Goal: Submit feedback/report problem: Submit feedback/report problem

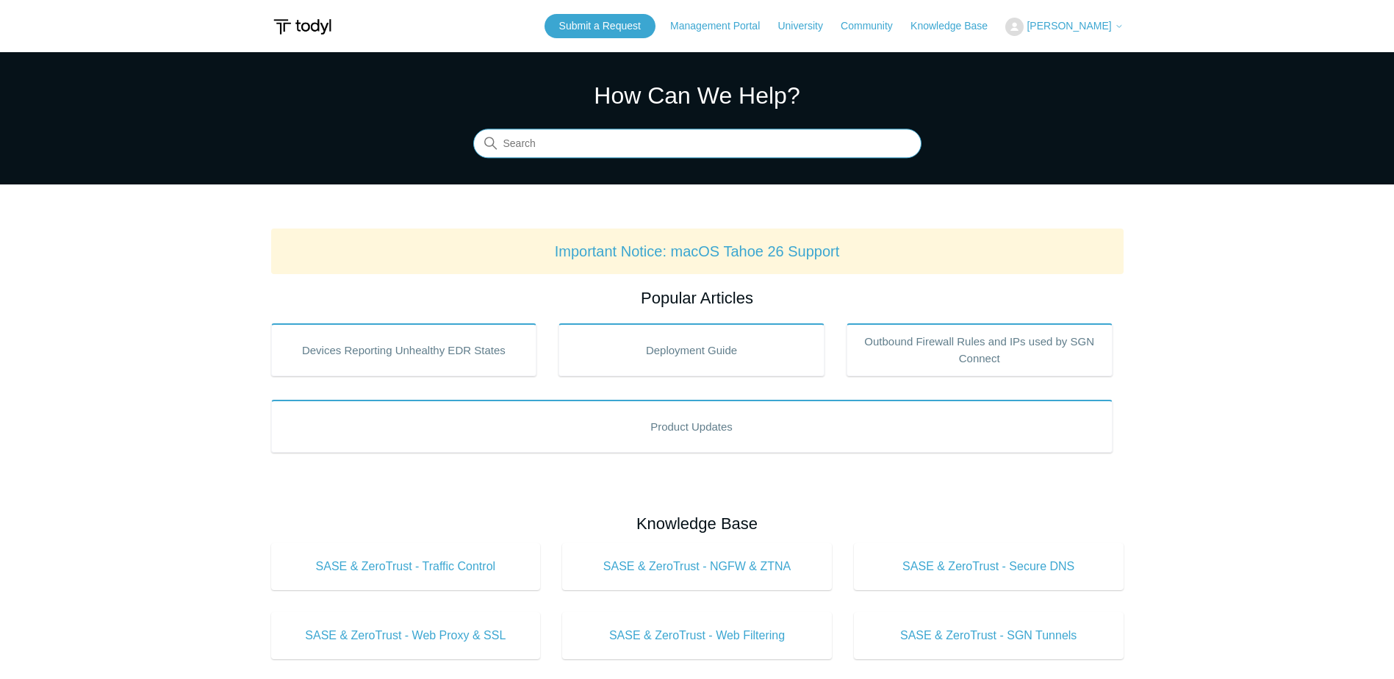
click at [583, 140] on input "Search" at bounding box center [697, 143] width 448 height 29
type input "uninstall"
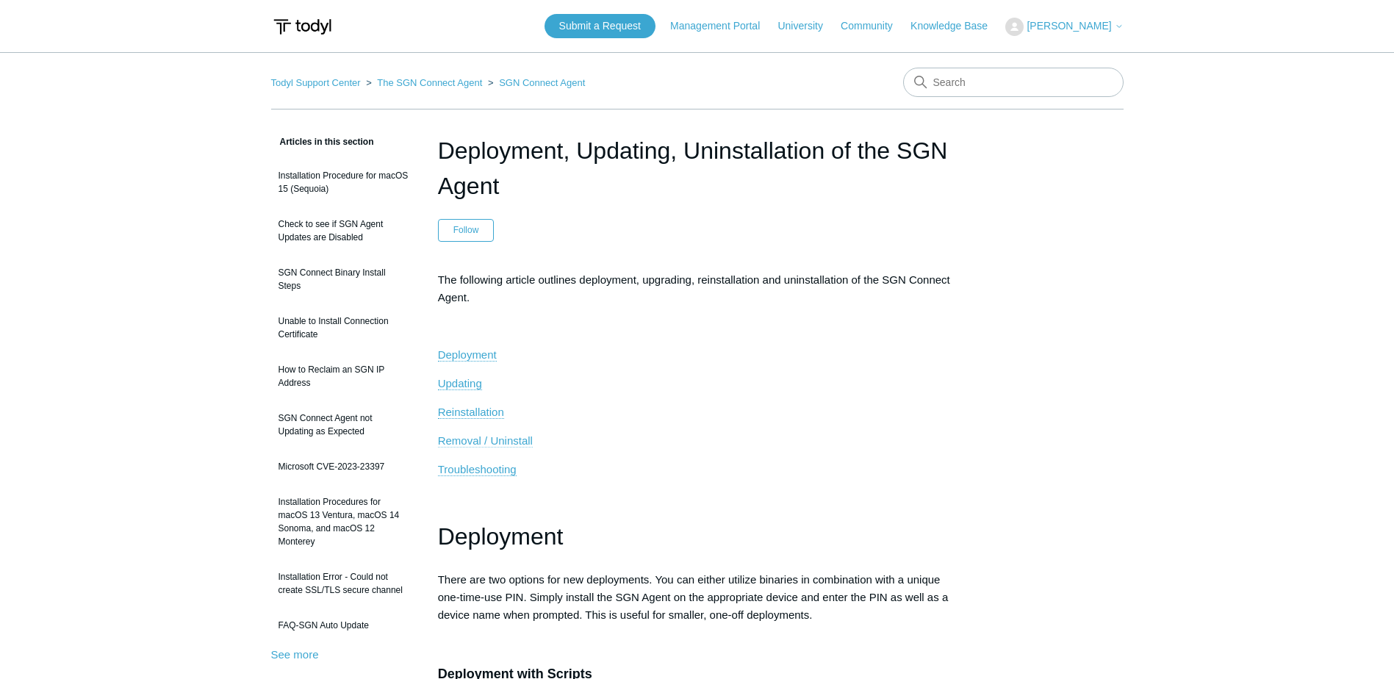
click at [527, 442] on span "Removal / Uninstall" at bounding box center [485, 440] width 95 height 12
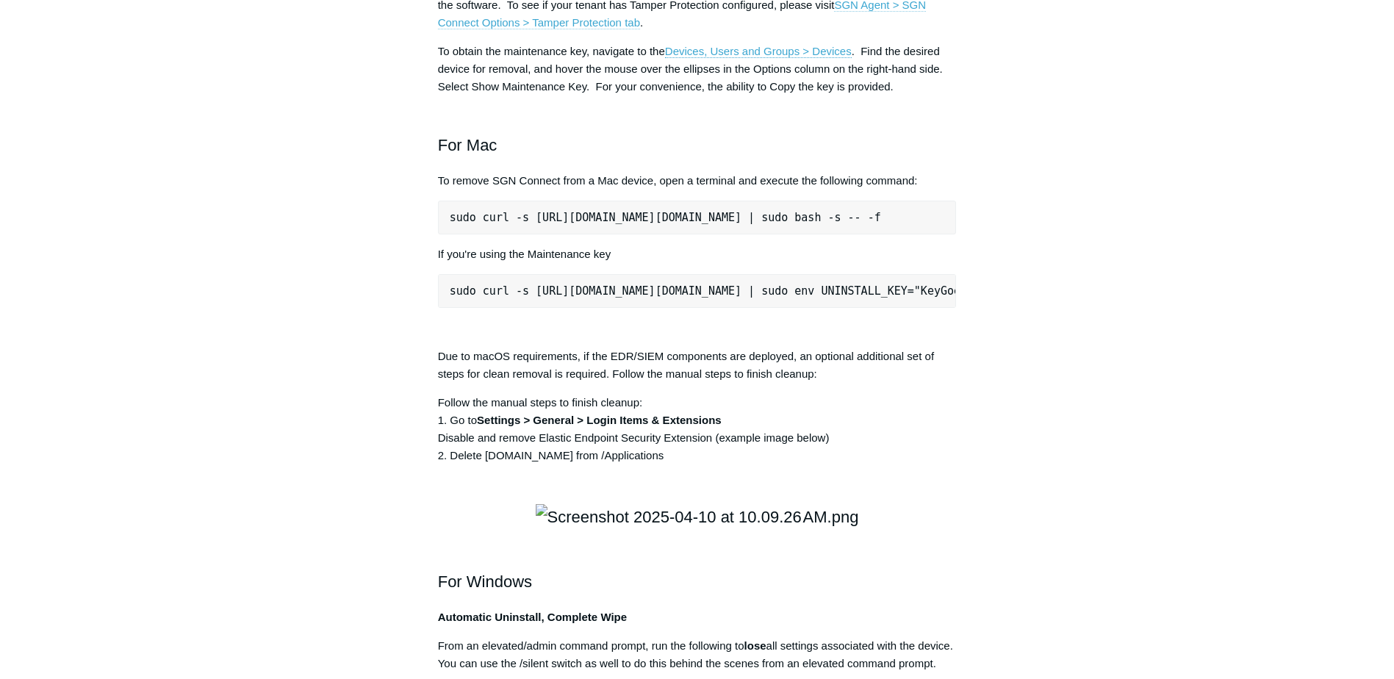
click at [595, 29] on link "SGN Agent > SGN Connect Options > Tamper Protection tab" at bounding box center [682, 14] width 488 height 31
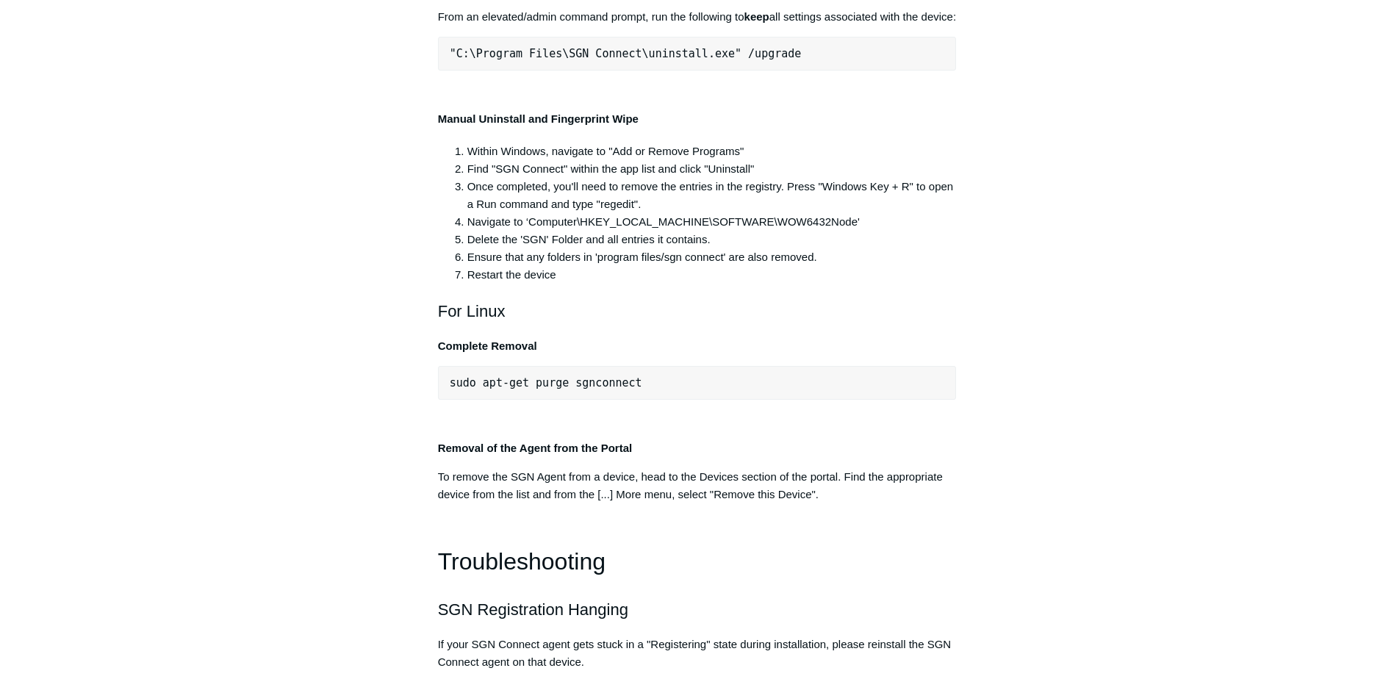
scroll to position [2932, 0]
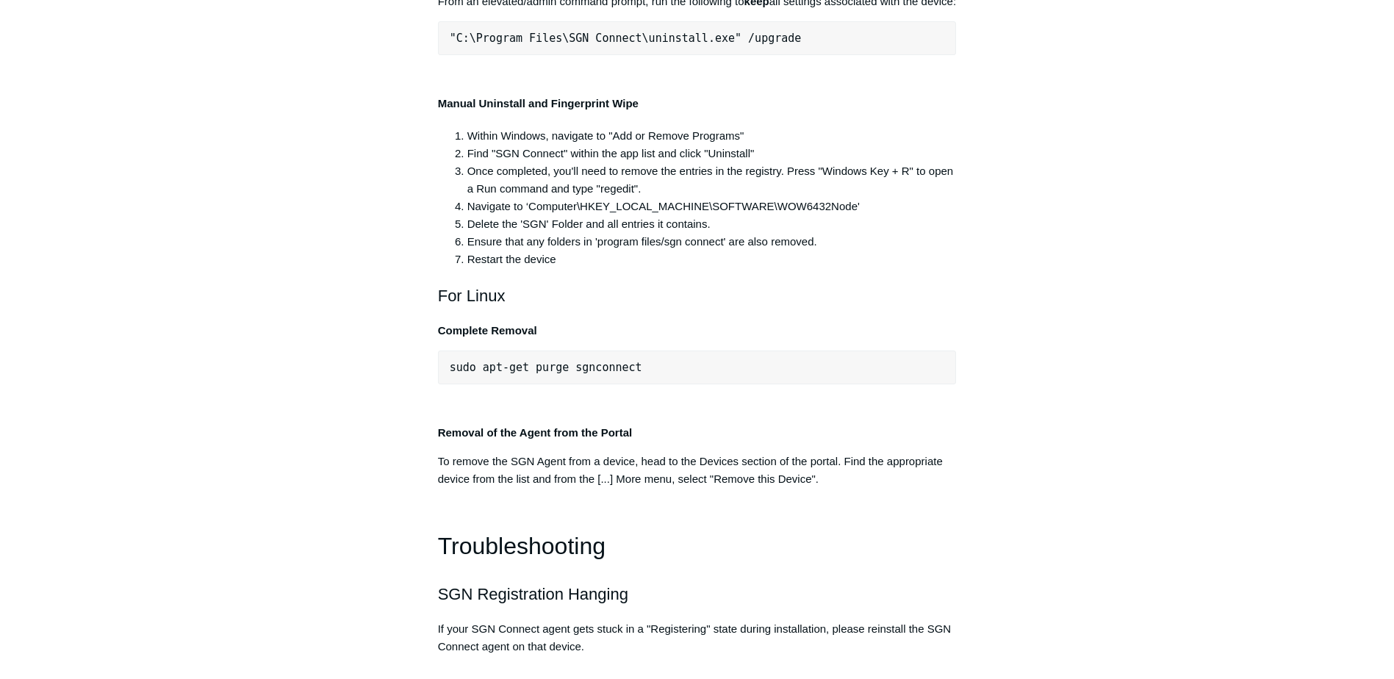
drag, startPoint x: 940, startPoint y: 312, endPoint x: 422, endPoint y: 314, distance: 517.3
copy pre ""C:\Program Files\SGN Connect\uninstall.exe" /uninstallKey yourMaintenanceKeyHe…"
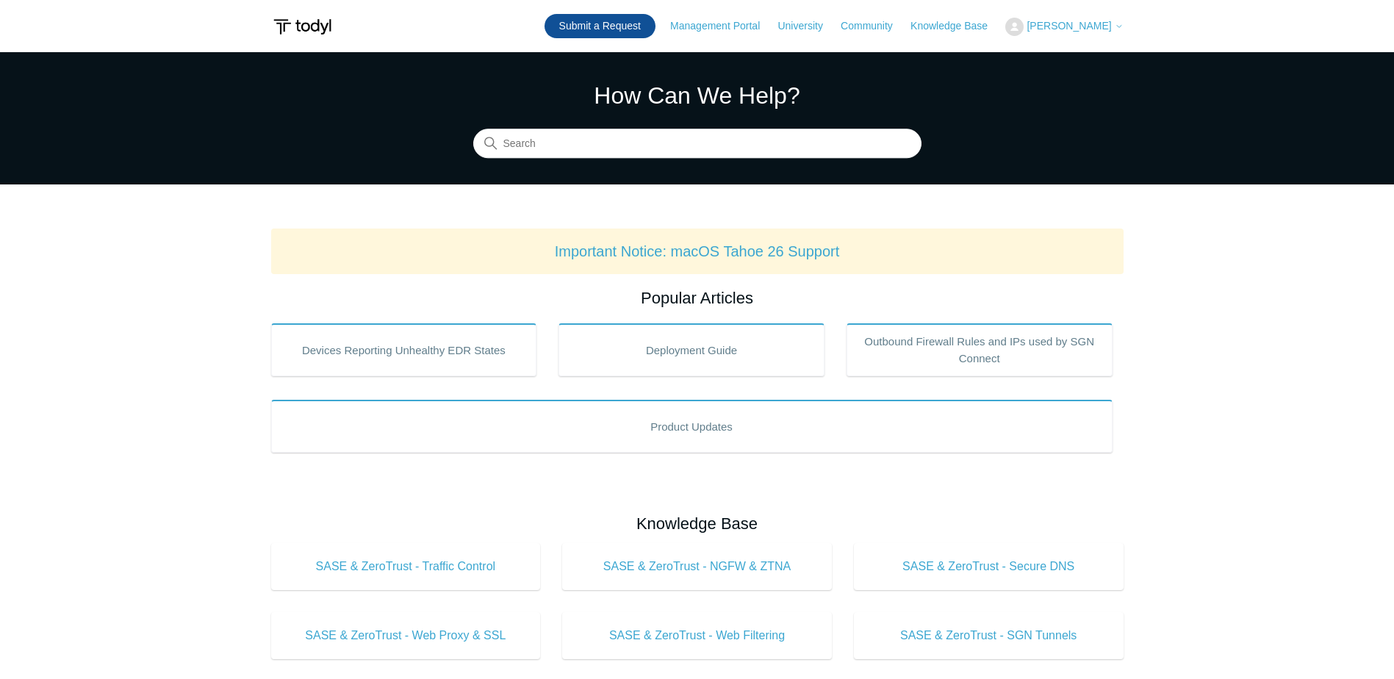
click at [602, 20] on link "Submit a Request" at bounding box center [599, 26] width 111 height 24
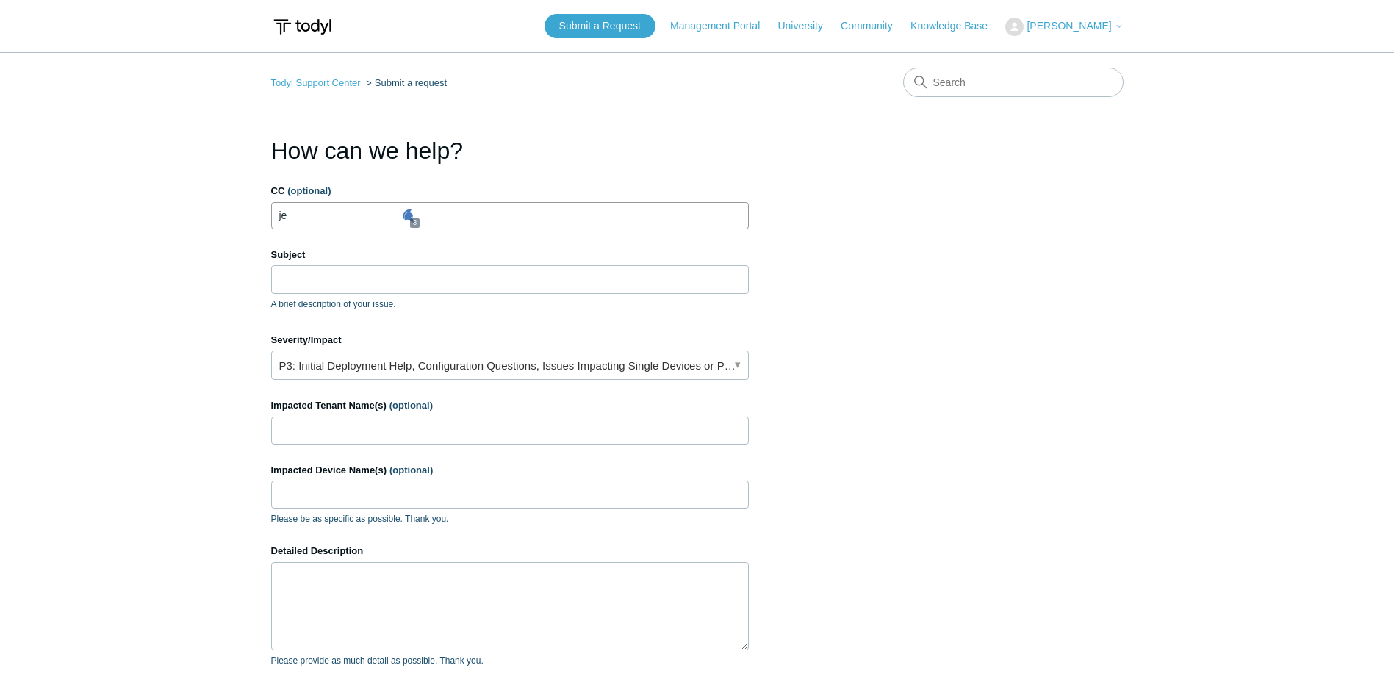
type input "j"
click at [347, 287] on input "Subject" at bounding box center [510, 279] width 478 height 28
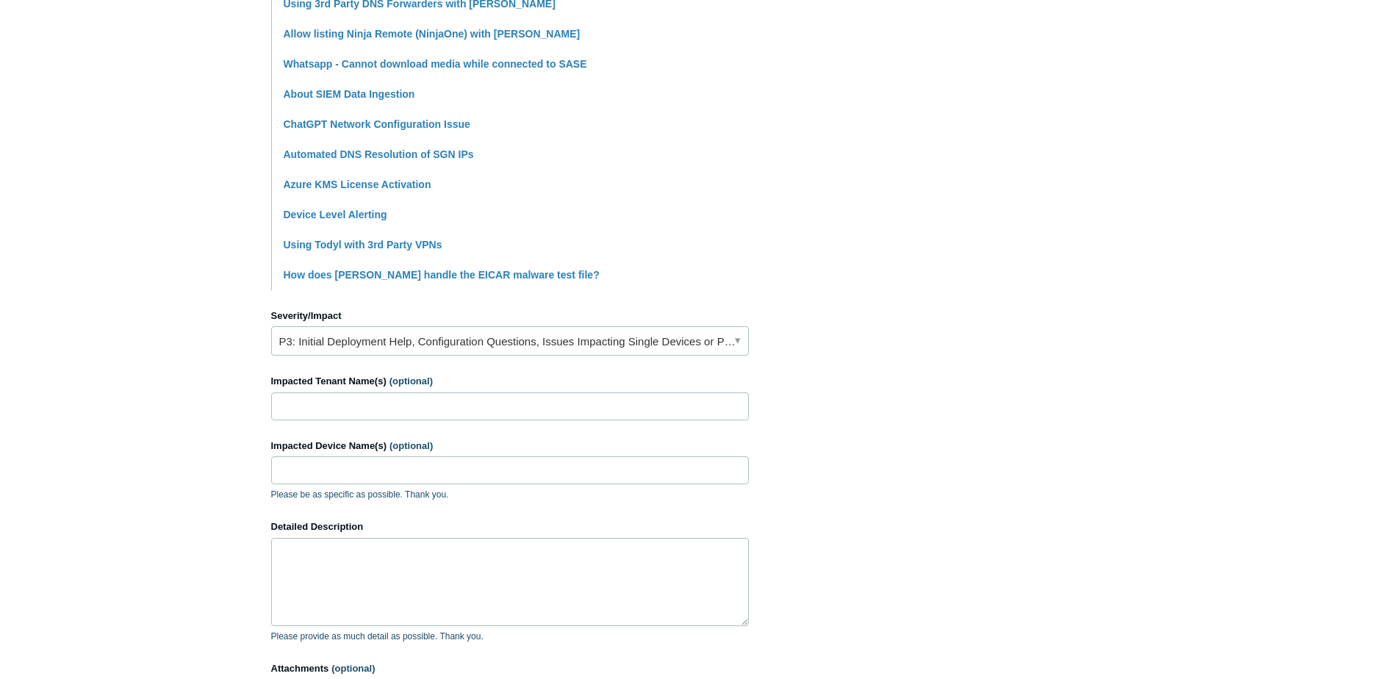
scroll to position [441, 0]
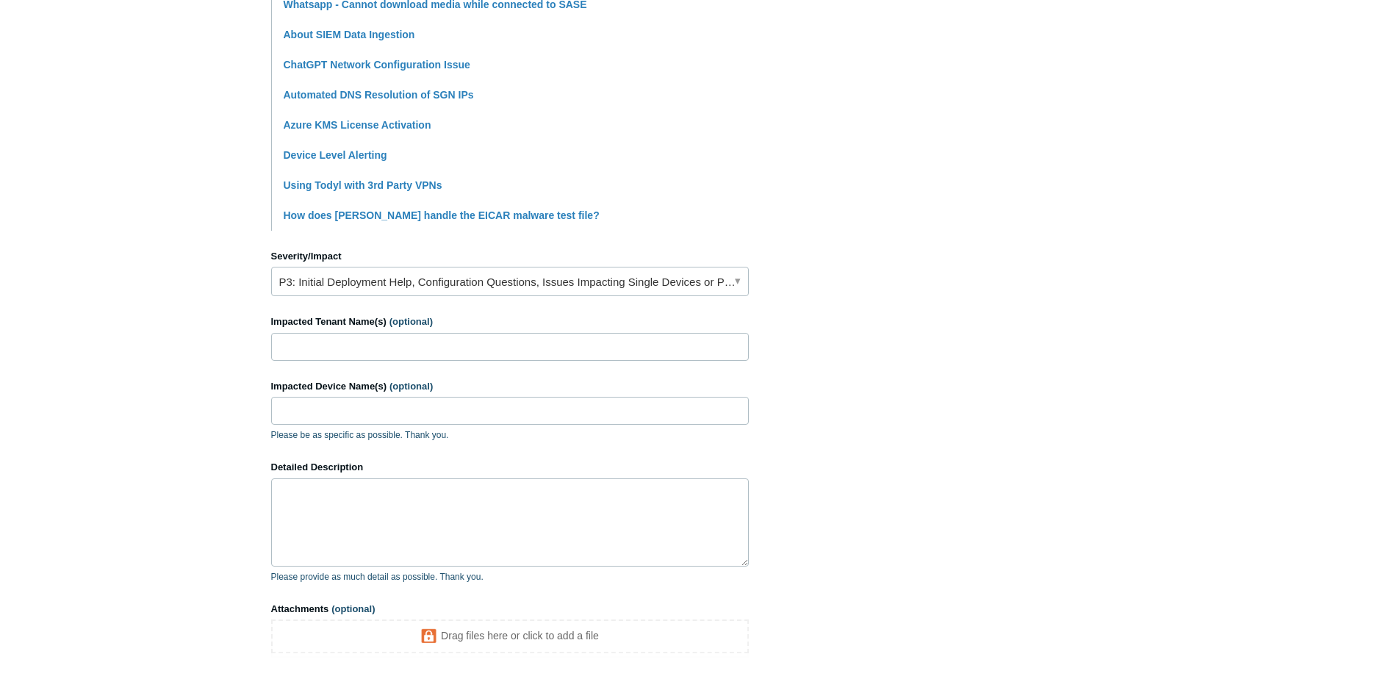
type input "SASE in a loop"
click at [402, 287] on link "P3: Initial Deployment Help, Configuration Questions, Issues Impacting Single D…" at bounding box center [510, 281] width 478 height 29
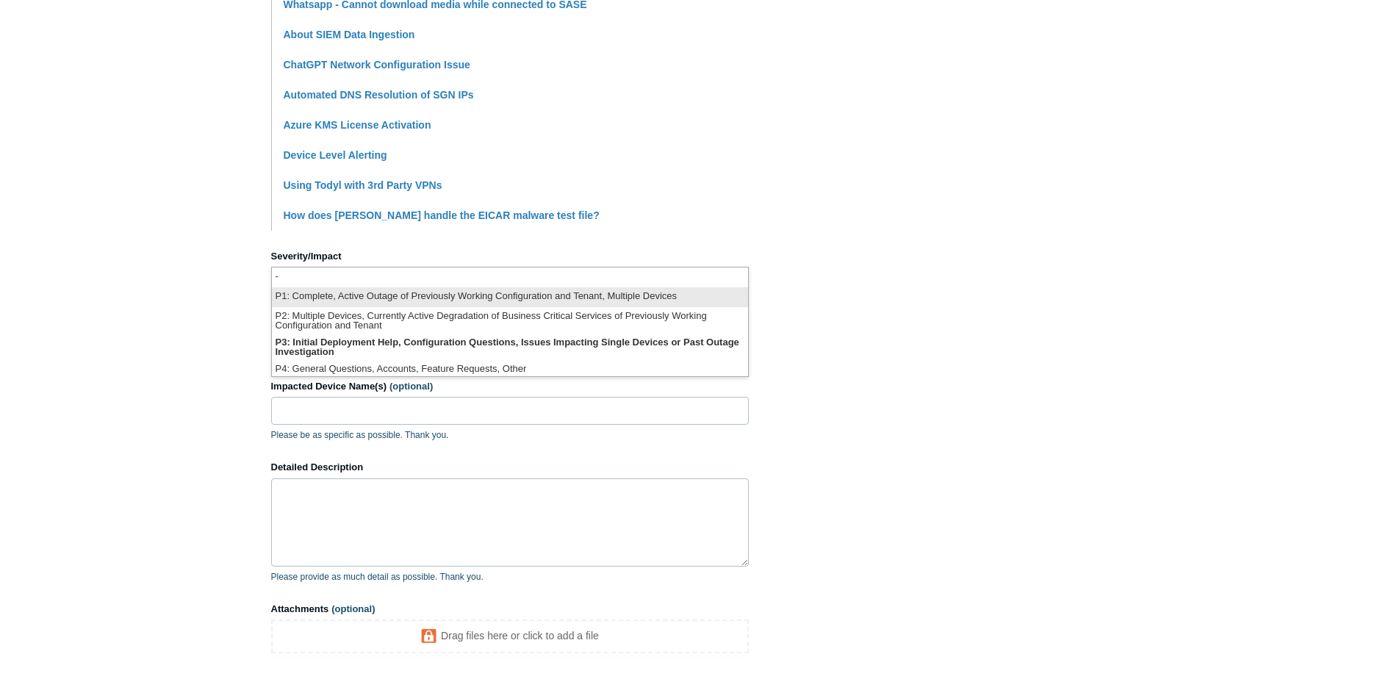
click at [405, 301] on li "P1: Complete, Active Outage of Previously Working Configuration and Tenant, Mul…" at bounding box center [510, 297] width 476 height 20
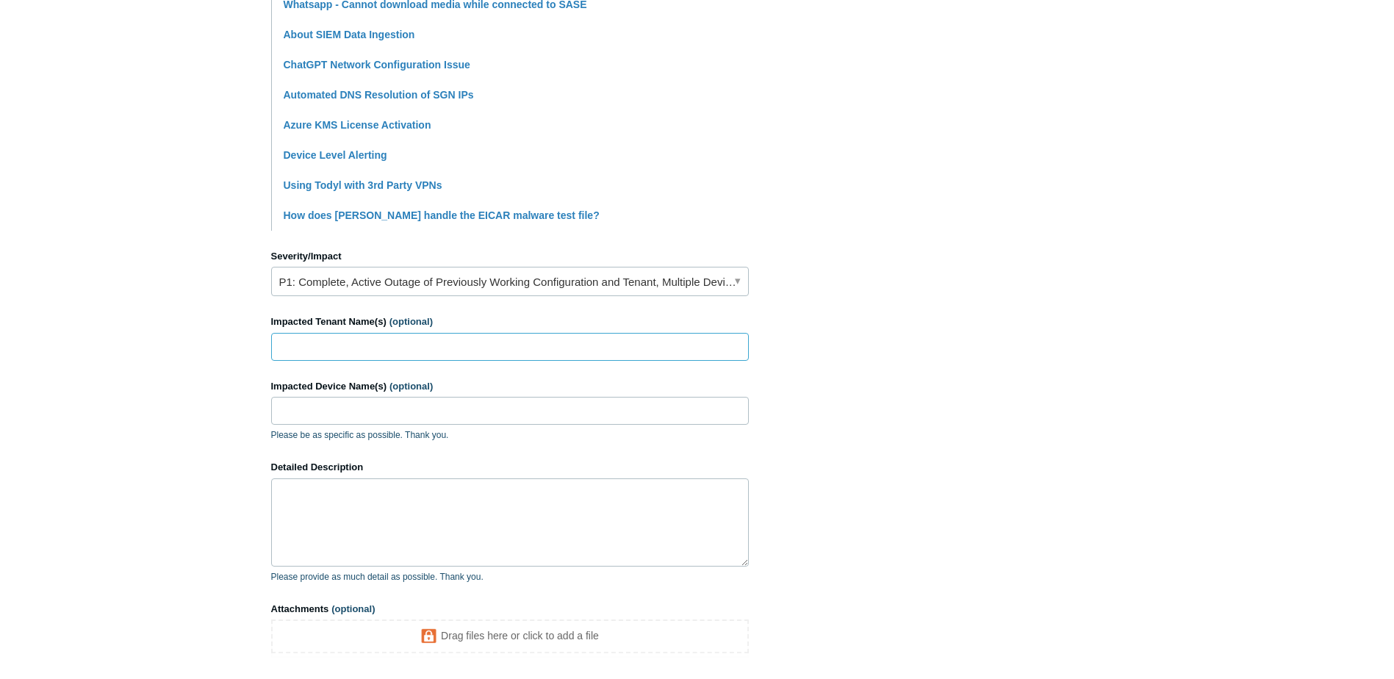
click at [350, 355] on input "Impacted Tenant Name(s) (optional)" at bounding box center [510, 347] width 478 height 28
type input "k"
type input "Kathleen Glancy"
click at [414, 419] on input "Impacted Device Name(s) (optional)" at bounding box center [510, 411] width 478 height 28
type input "KSG-RDP"
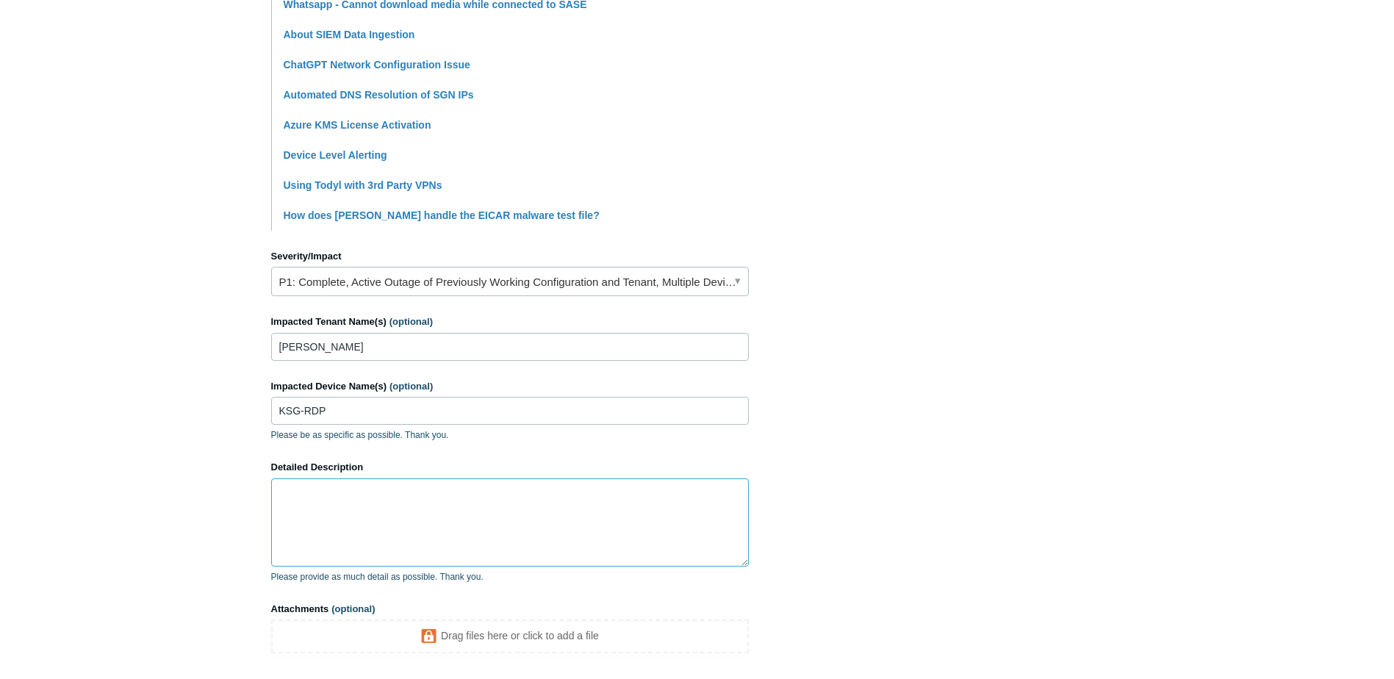
click at [404, 494] on textarea "Detailed Description" at bounding box center [510, 522] width 478 height 88
type textarea "S"
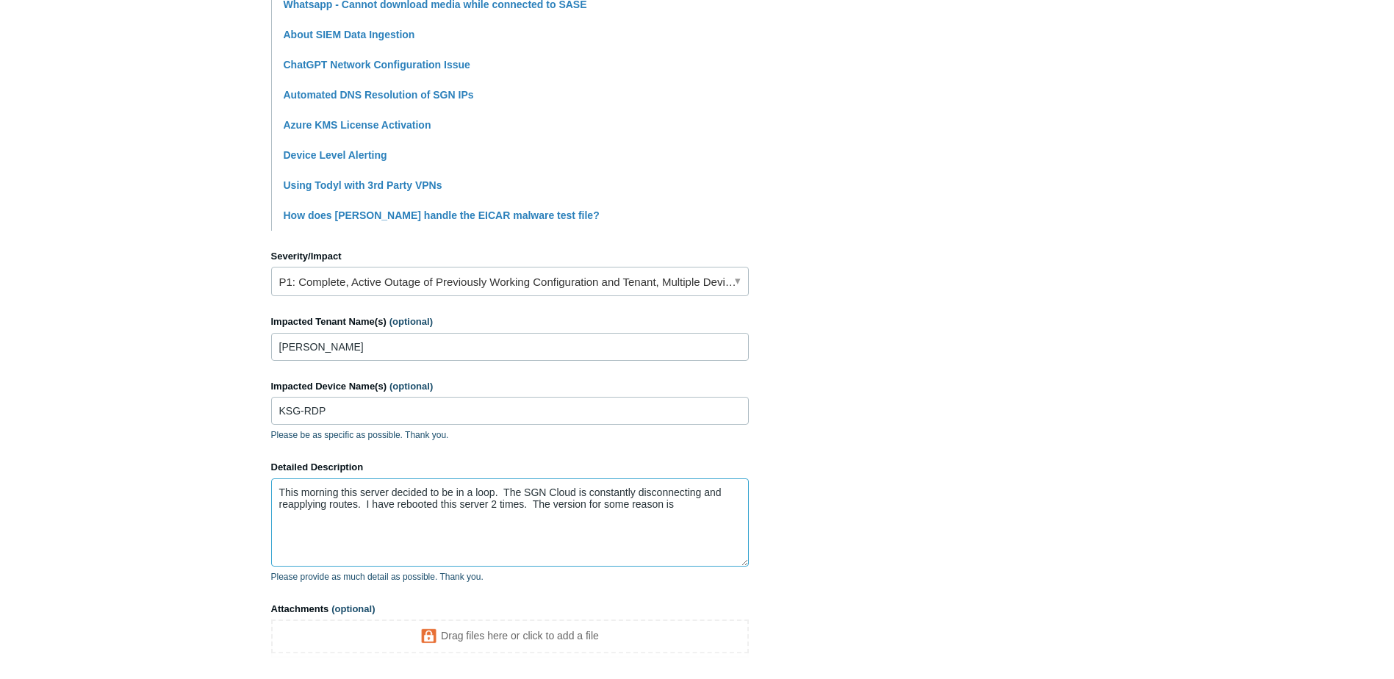
click at [700, 508] on textarea "This morning this server decided to be in a loop. The SGN Cloud is constantly d…" at bounding box center [510, 522] width 478 height 88
drag, startPoint x: 590, startPoint y: 500, endPoint x: 667, endPoint y: 504, distance: 77.2
click at [667, 504] on textarea "This morning this server decided to be in a loop. The SGN Cloud is constantly d…" at bounding box center [510, 522] width 478 height 88
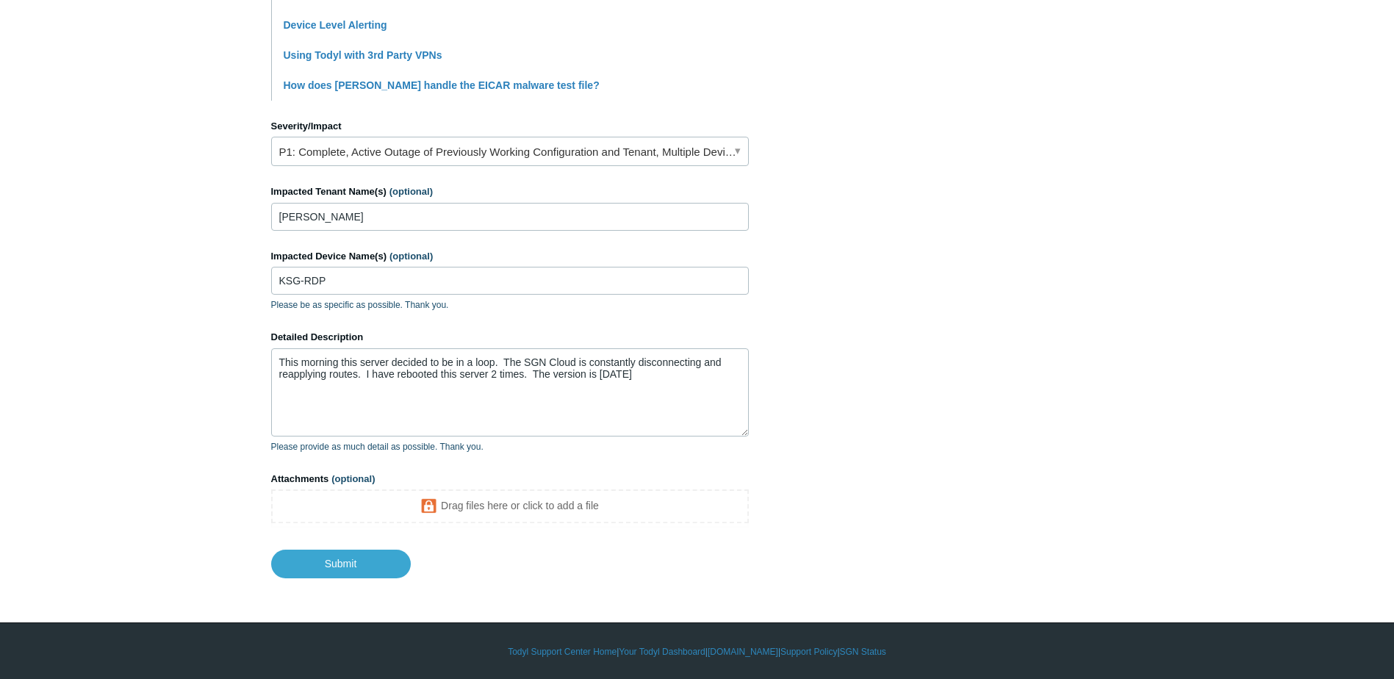
scroll to position [572, 0]
drag, startPoint x: 316, startPoint y: 560, endPoint x: 137, endPoint y: 528, distance: 182.2
click at [137, 528] on main "Todyl Support Center Submit a request How can we help? CC (optional) Add emails…" at bounding box center [697, 29] width 1394 height 1098
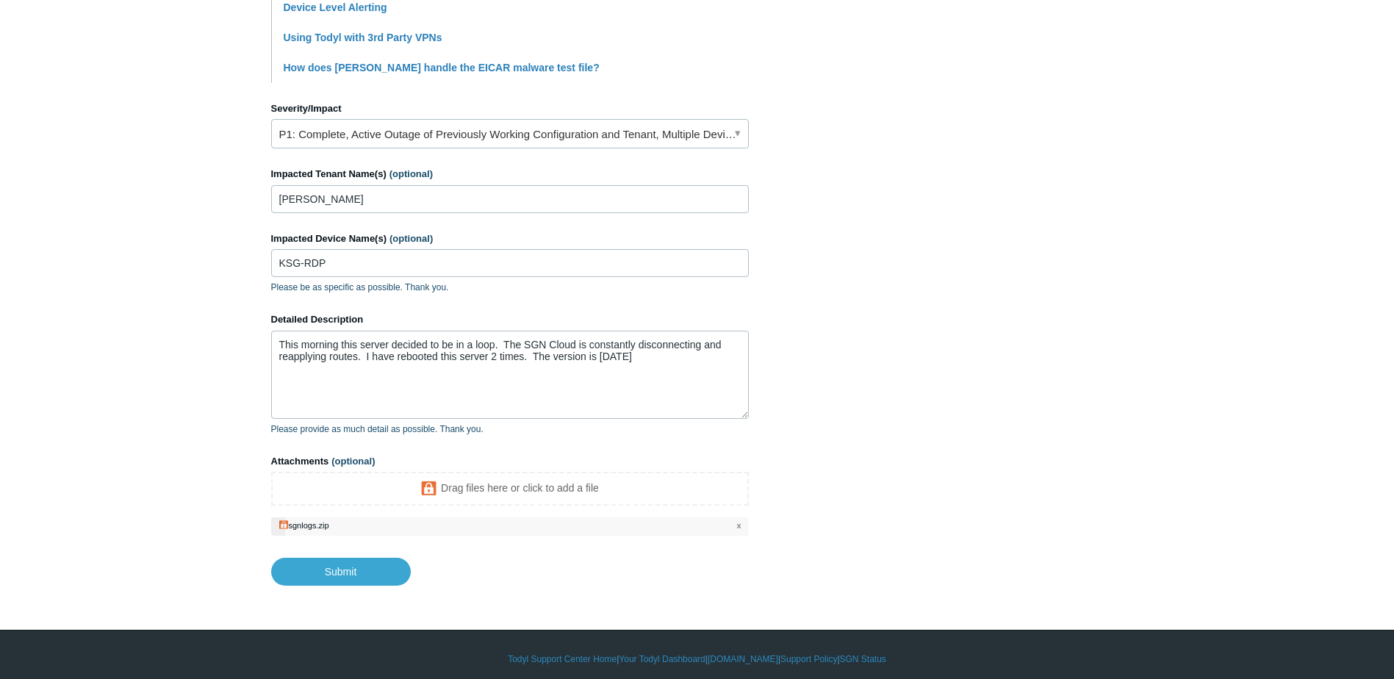
scroll to position [597, 0]
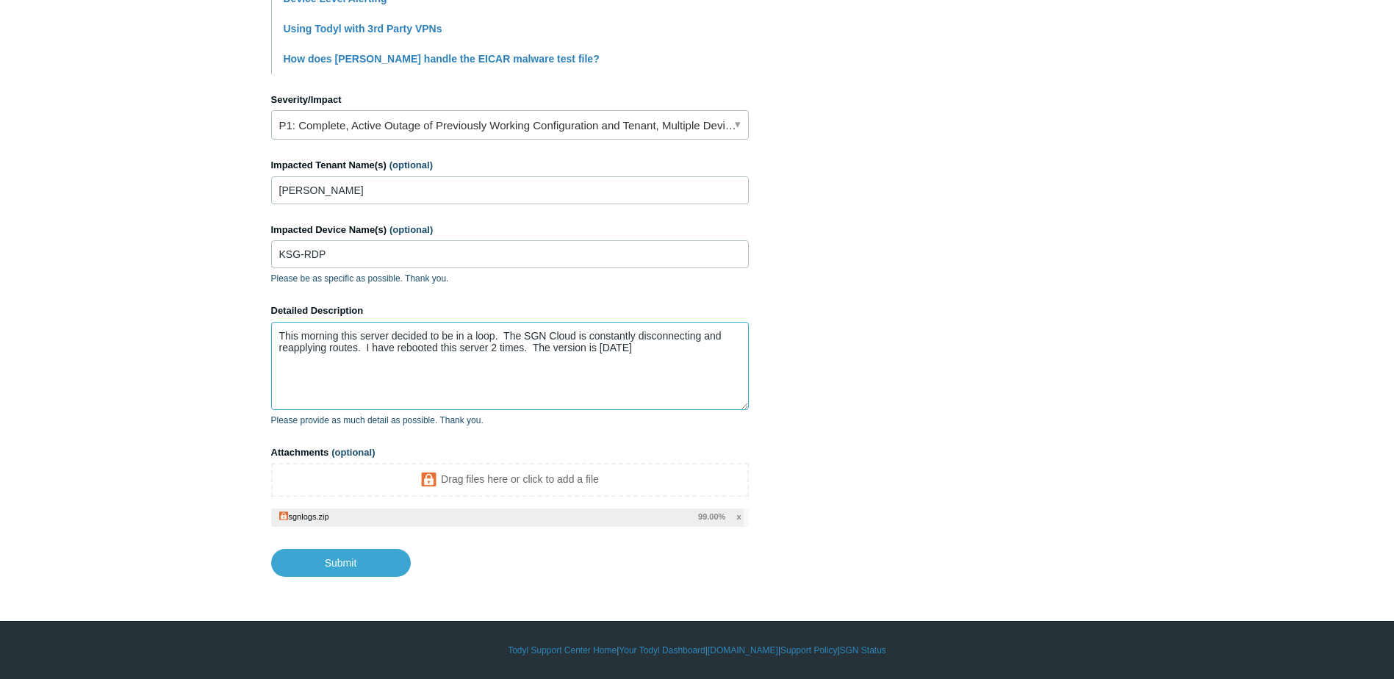
click at [654, 353] on textarea "This morning this server decided to be in a loop. The SGN Cloud is constantly d…" at bounding box center [510, 366] width 478 height 88
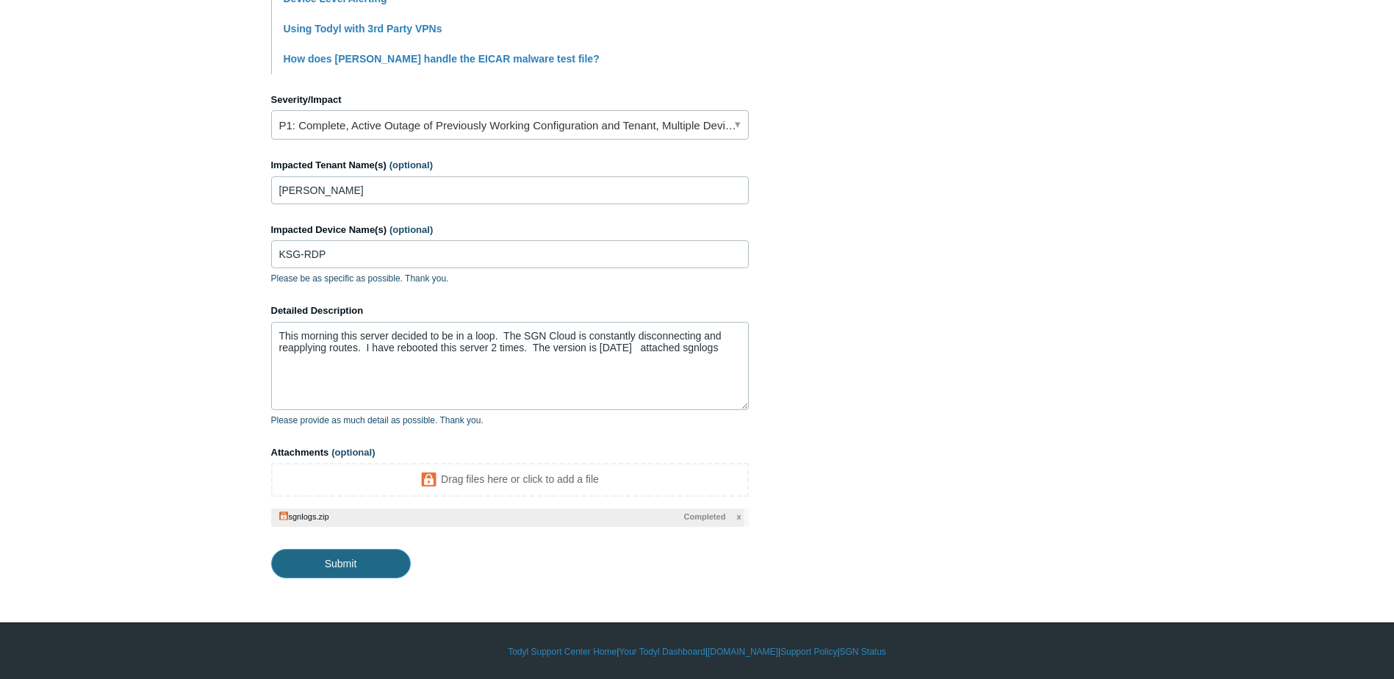
click at [332, 566] on input "Submit" at bounding box center [341, 563] width 140 height 29
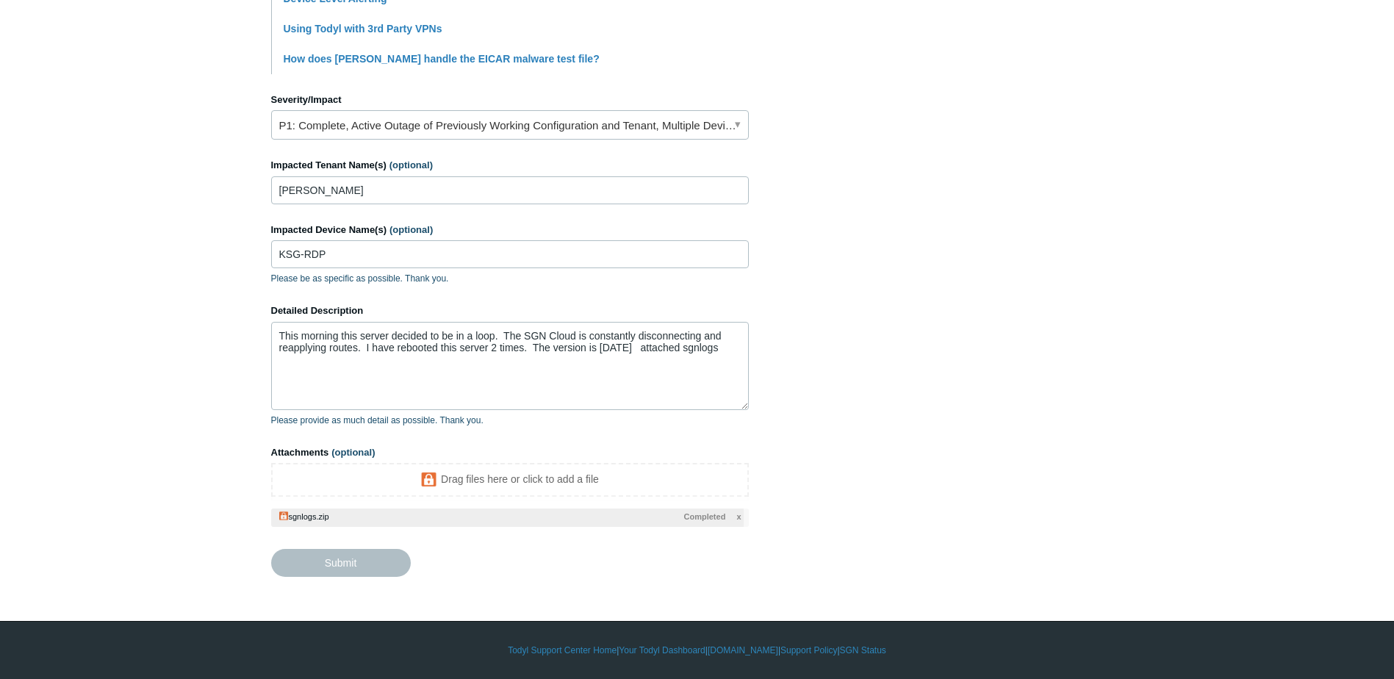
type textarea "This morning this server decided to be in a loop. The SGN Cloud is constantly d…"
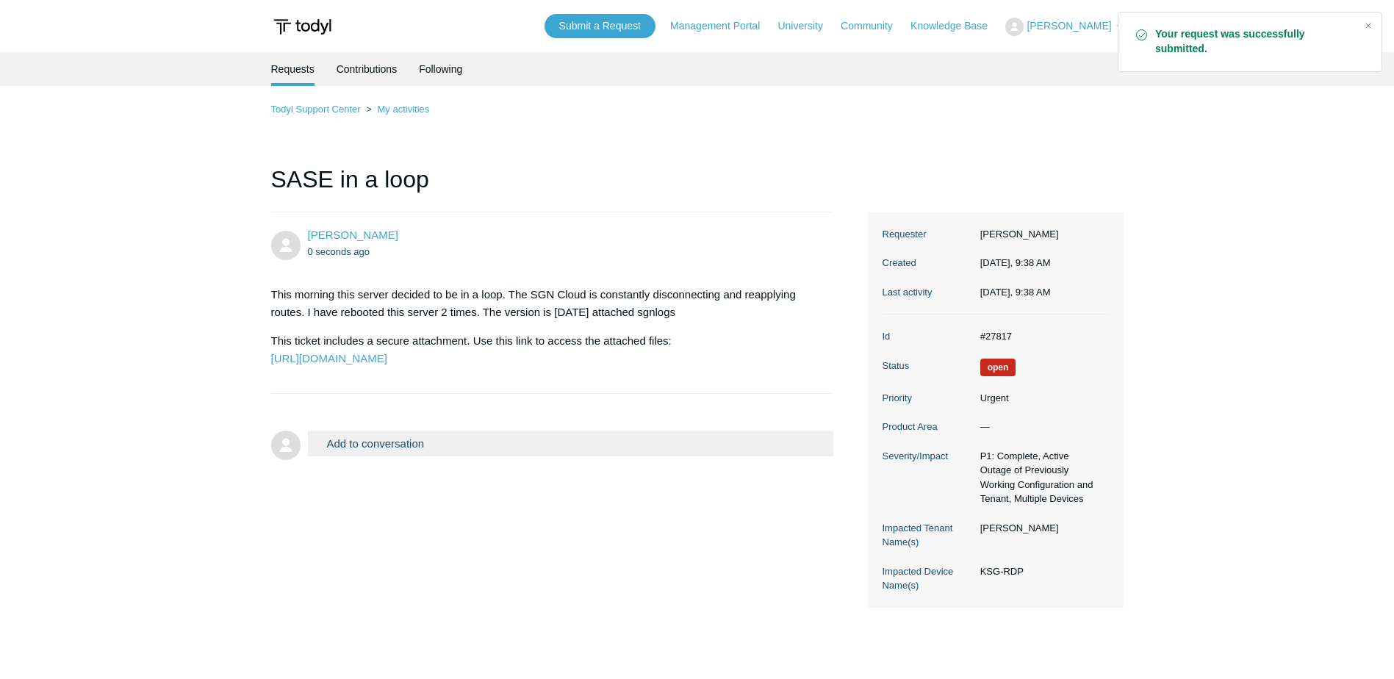
scroll to position [73, 0]
